Goal: Task Accomplishment & Management: Use online tool/utility

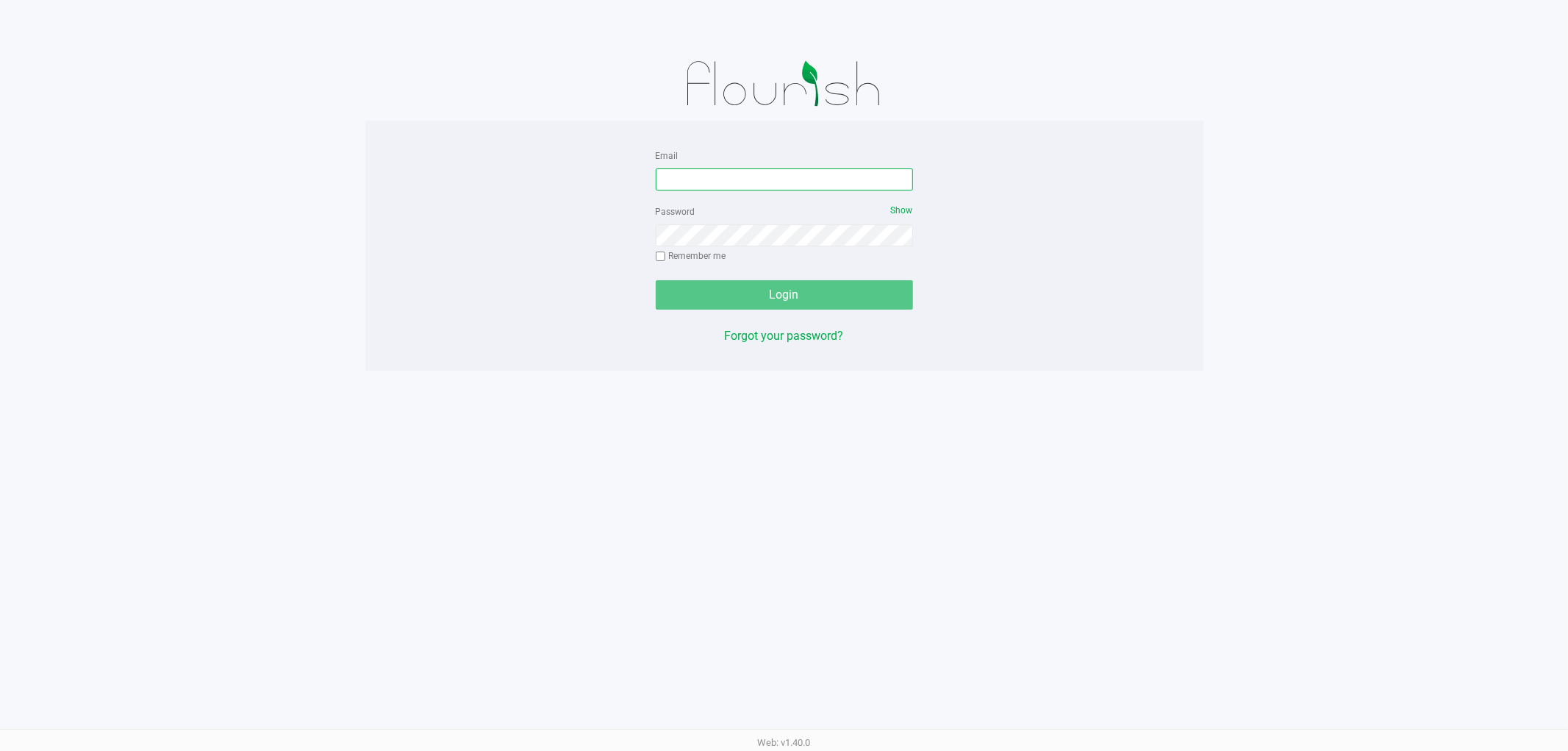
click at [735, 171] on input "Email" at bounding box center [784, 179] width 258 height 22
type input "[EMAIL_ADDRESS][DOMAIN_NAME]"
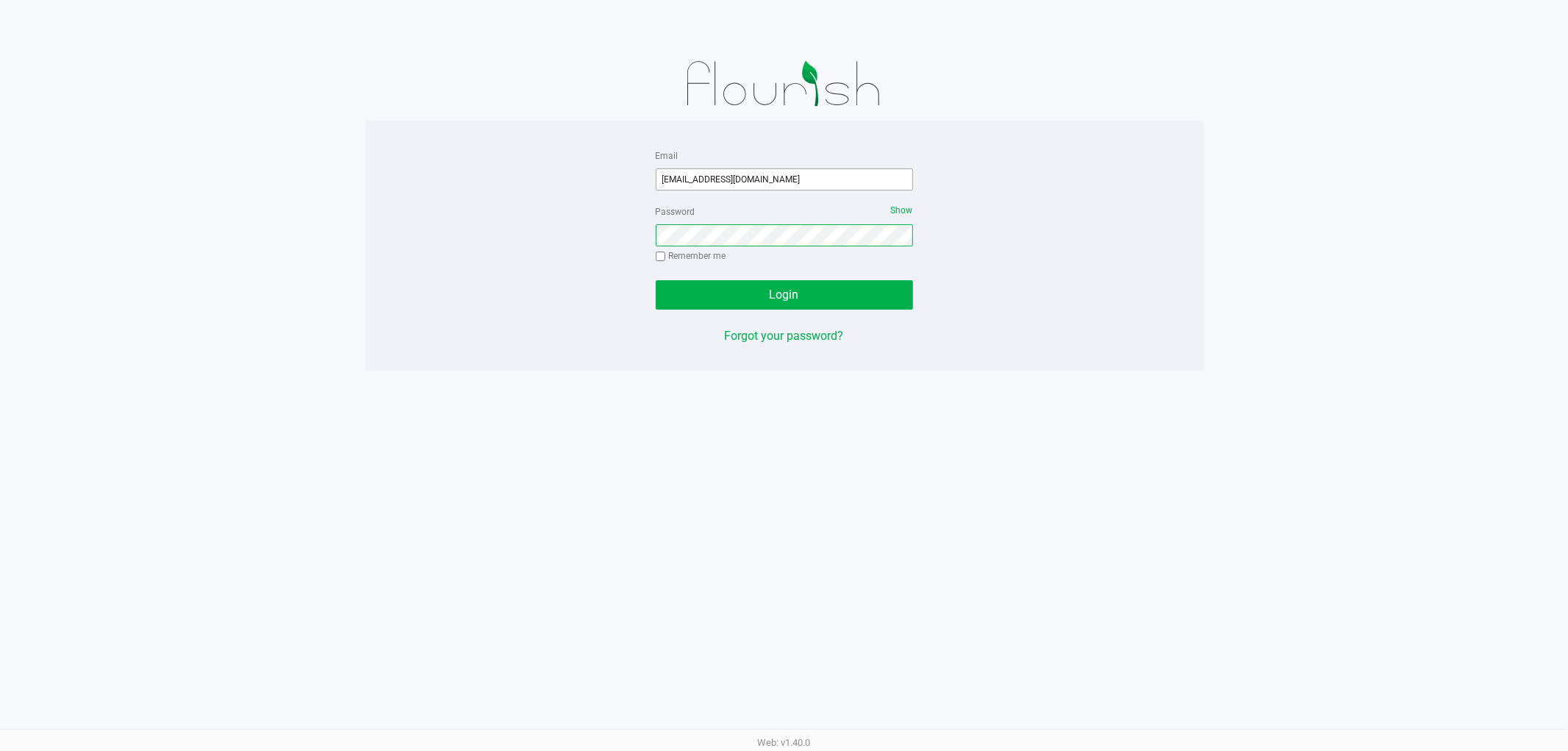
click at [656, 280] on button "Login" at bounding box center [784, 294] width 258 height 30
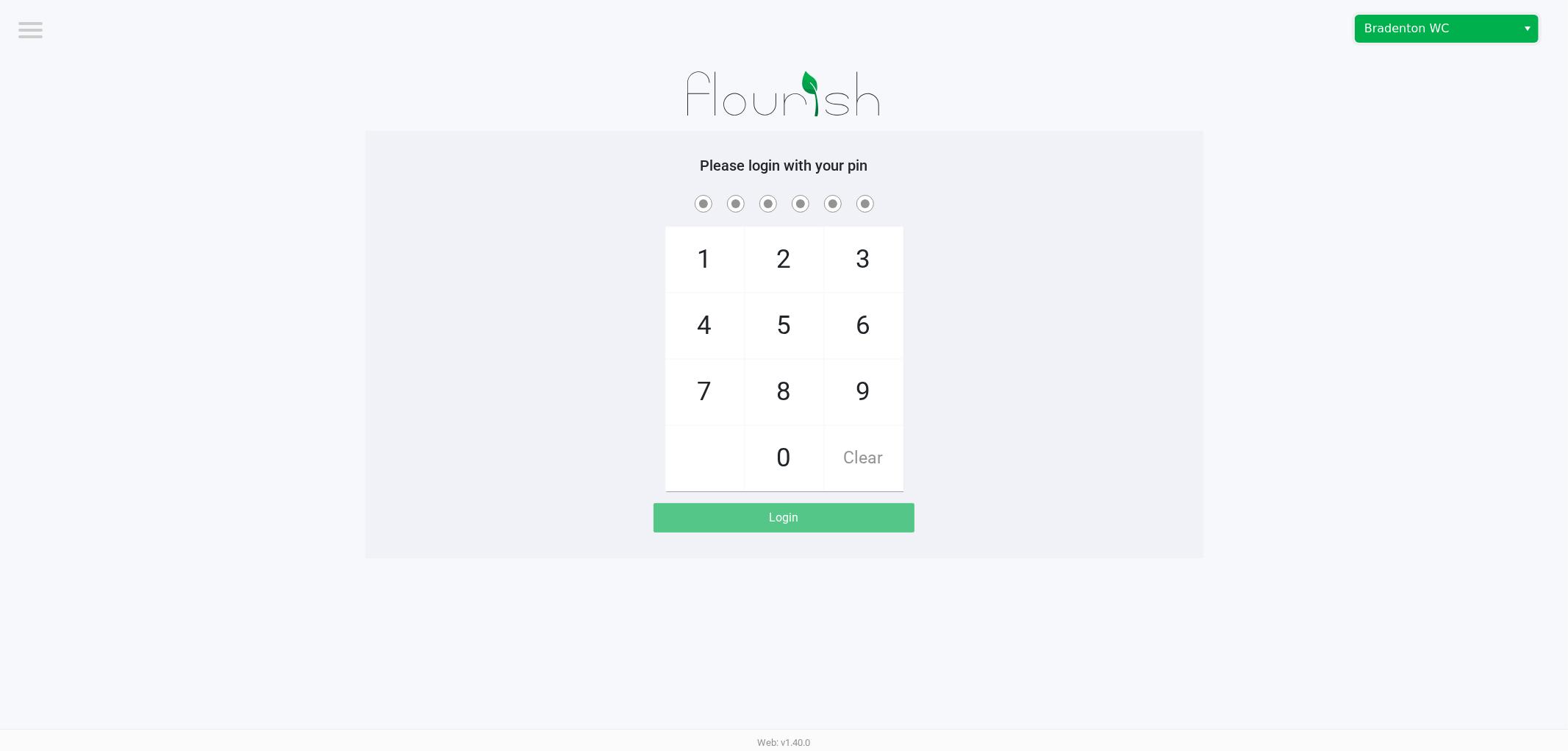
click at [1383, 38] on span "Bradenton WC" at bounding box center [1435, 29] width 161 height 27
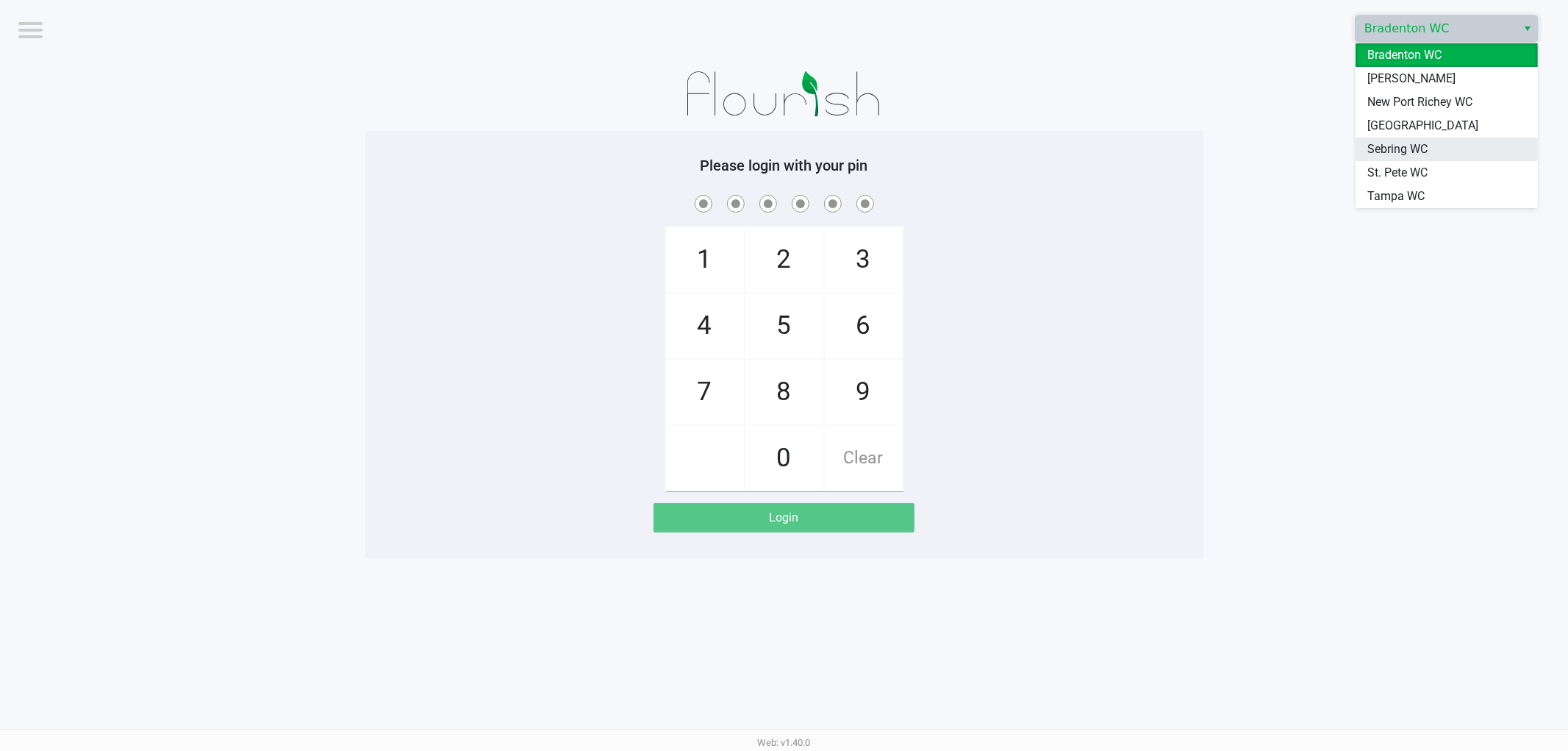
click at [1369, 156] on span "Sebring WC" at bounding box center [1397, 149] width 61 height 17
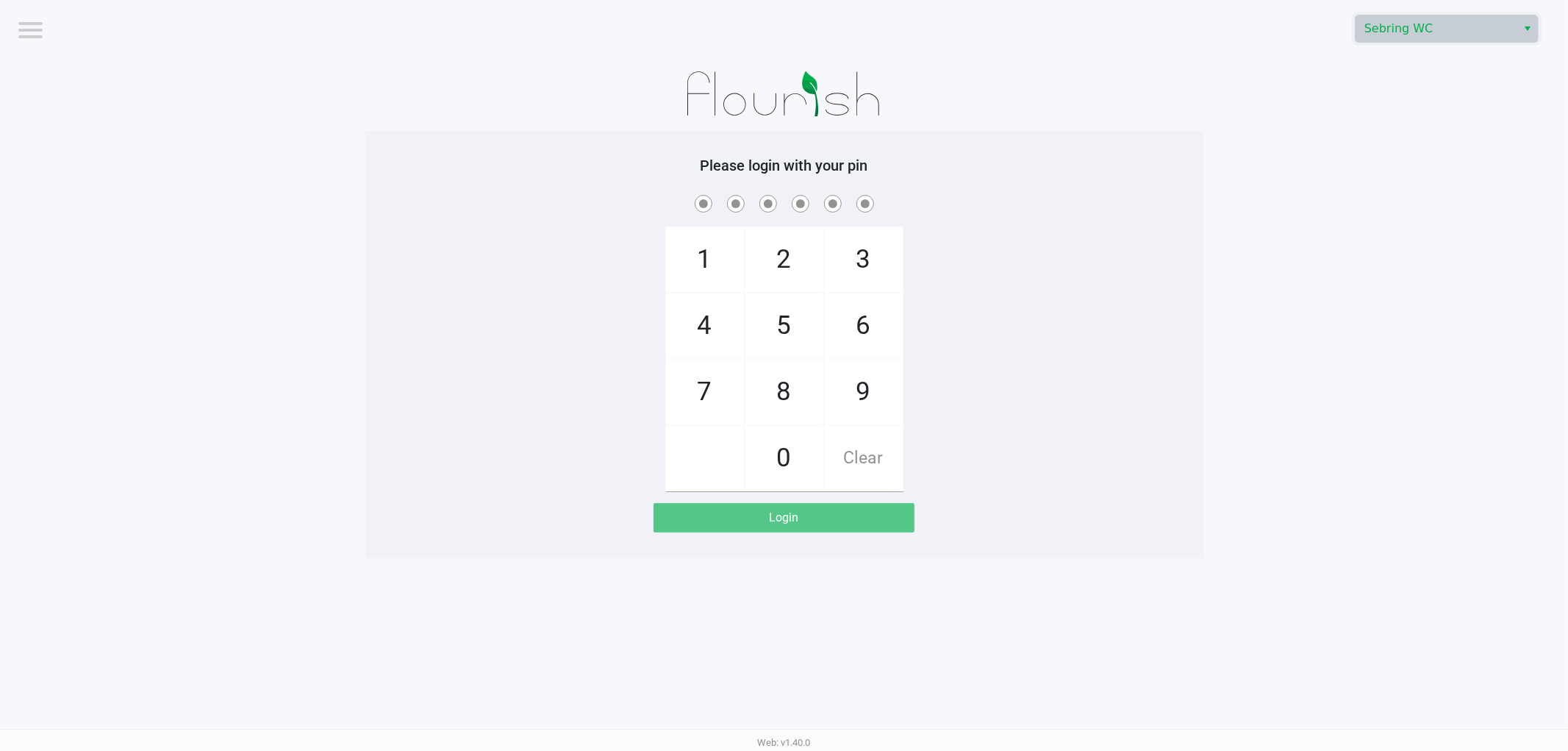
click at [1157, 295] on div "1 4 7 2 5 8 0 3 6 9 Clear" at bounding box center [784, 341] width 837 height 299
checkbox input "true"
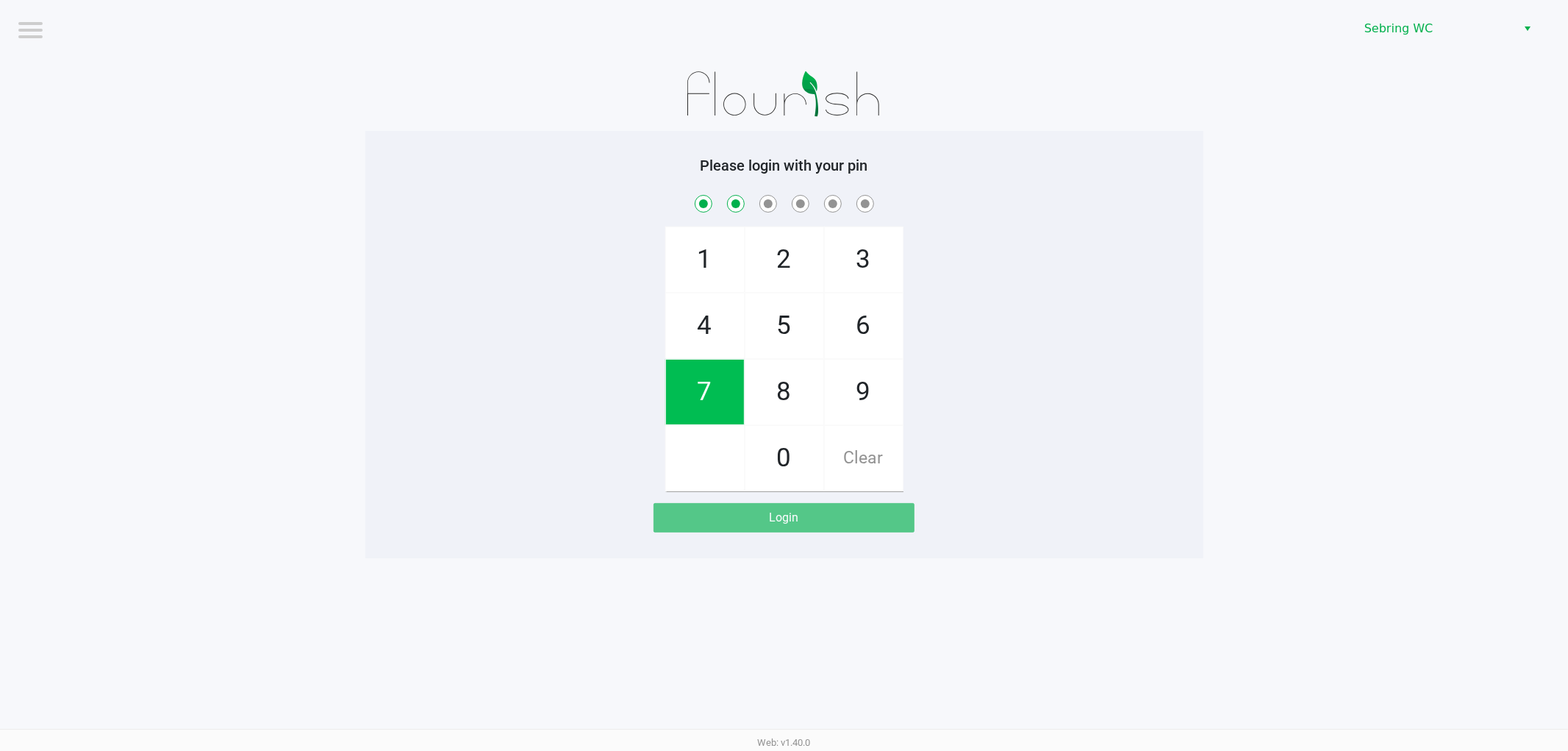
checkbox input "true"
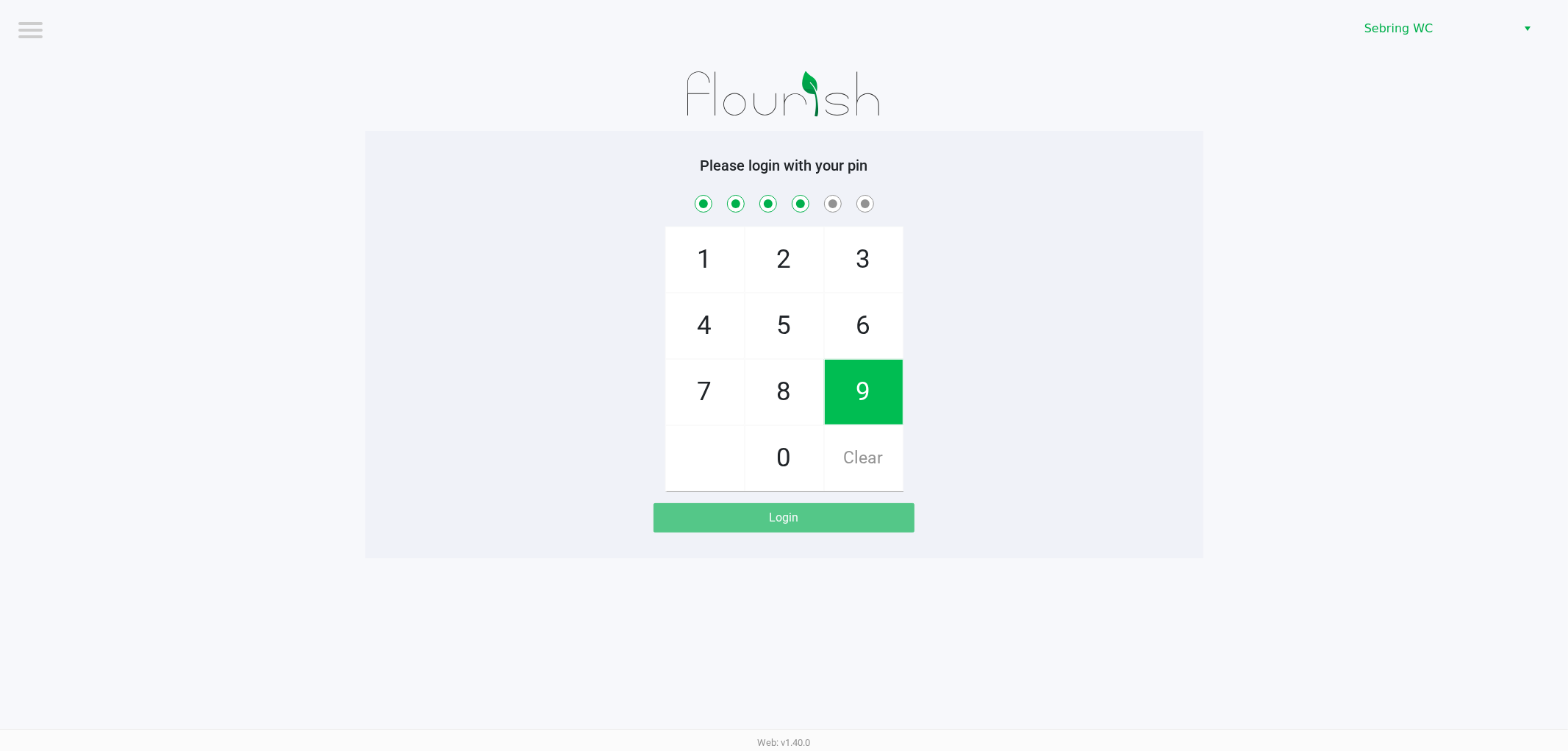
checkbox input "true"
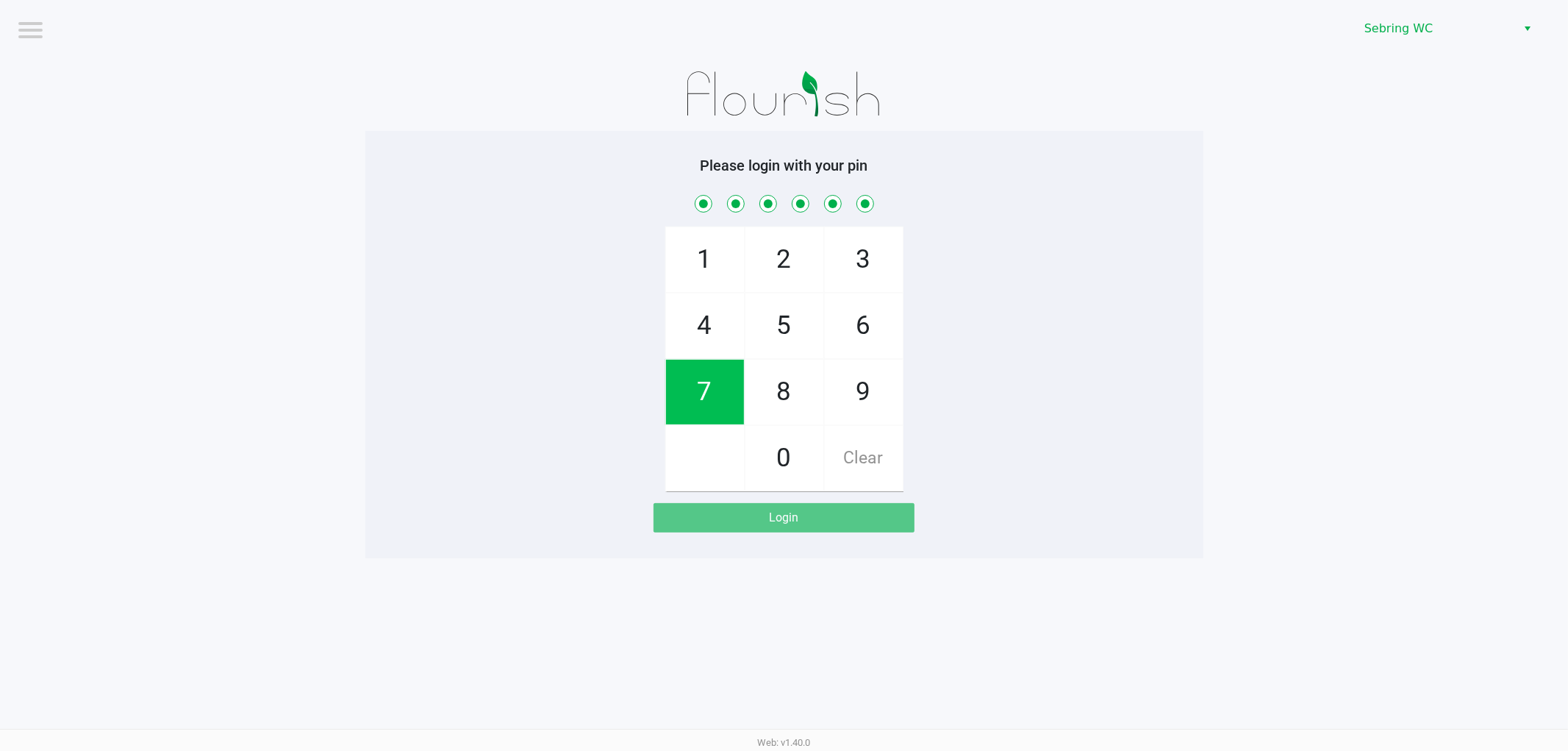
checkbox input "true"
